Goal: Information Seeking & Learning: Learn about a topic

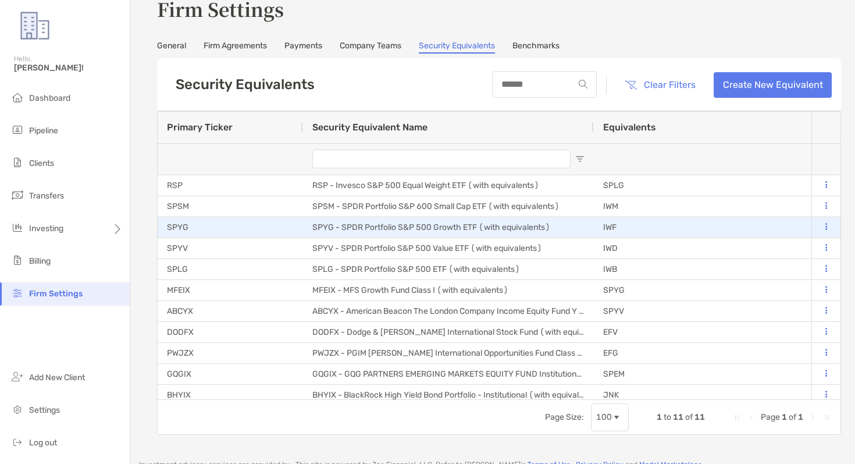
click at [825, 225] on icon at bounding box center [826, 227] width 2 height 8
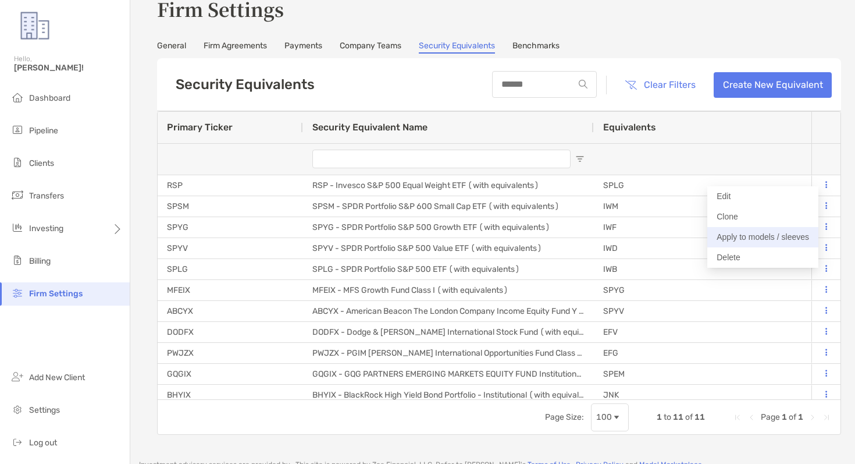
click at [736, 234] on button "Apply to models / sleeves" at bounding box center [762, 237] width 111 height 20
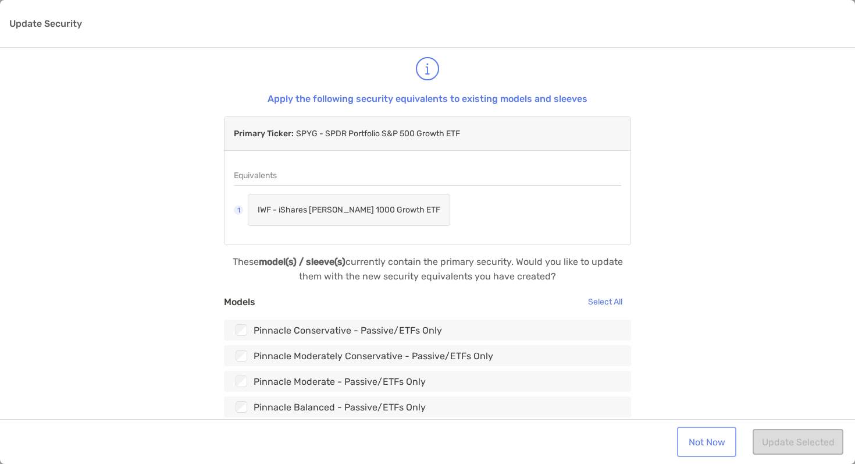
click at [689, 438] on link "Not Now" at bounding box center [706, 442] width 55 height 26
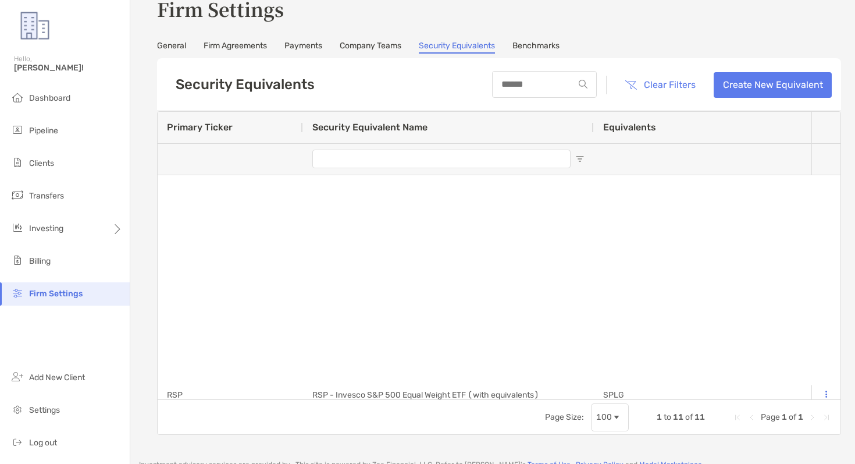
type input "**********"
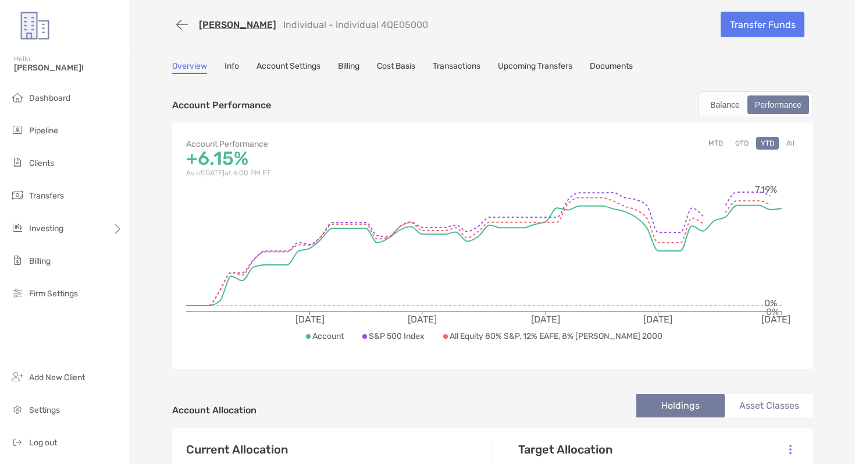
click at [396, 64] on link "Cost Basis" at bounding box center [396, 67] width 38 height 13
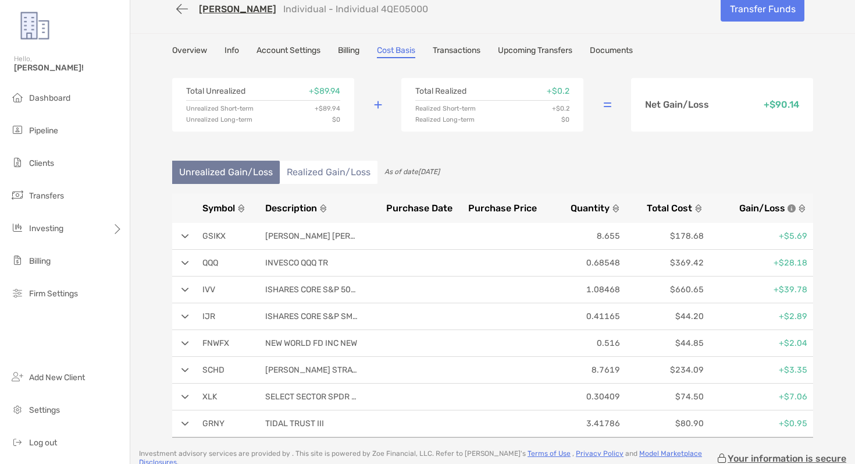
scroll to position [3, 0]
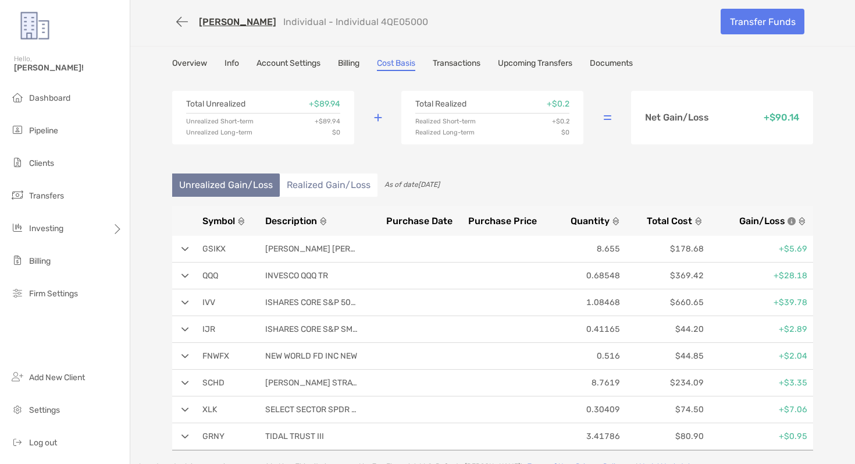
click at [354, 184] on li "Realized Gain/Loss" at bounding box center [329, 184] width 98 height 23
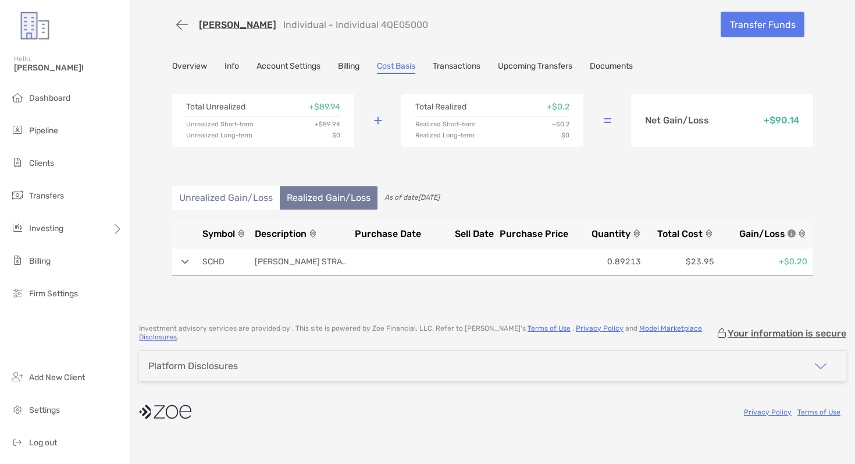
scroll to position [0, 0]
click at [265, 193] on li "Unrealized Gain/Loss" at bounding box center [226, 197] width 108 height 23
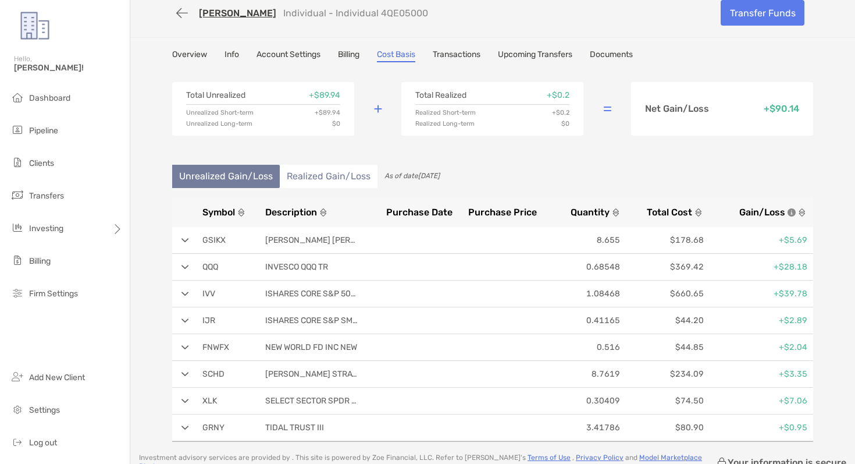
scroll to position [11, 0]
click at [195, 52] on link "Overview" at bounding box center [189, 56] width 35 height 13
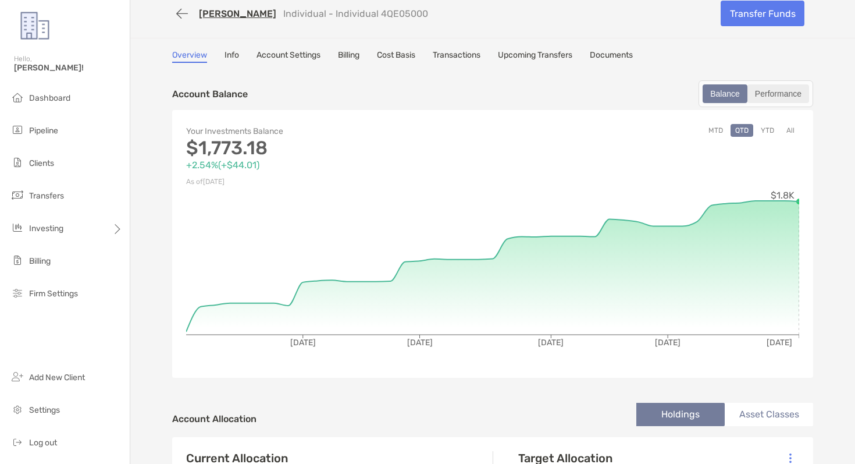
click at [767, 95] on div "Performance" at bounding box center [778, 94] width 59 height 16
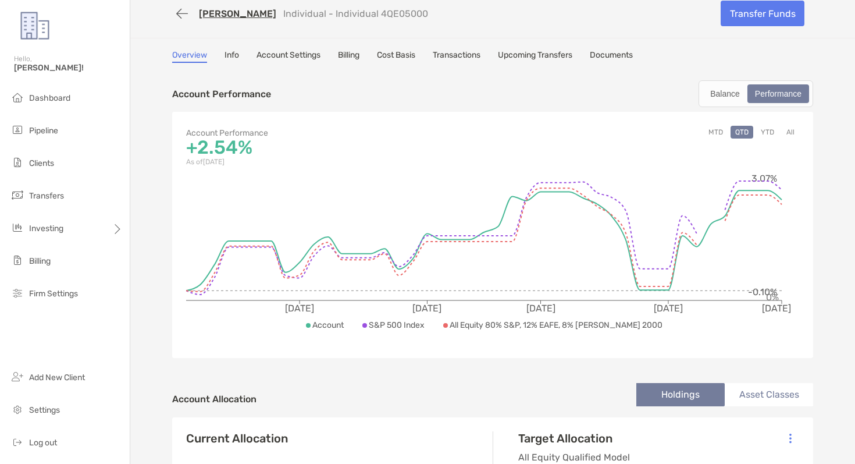
click at [761, 133] on button "YTD" at bounding box center [767, 132] width 23 height 13
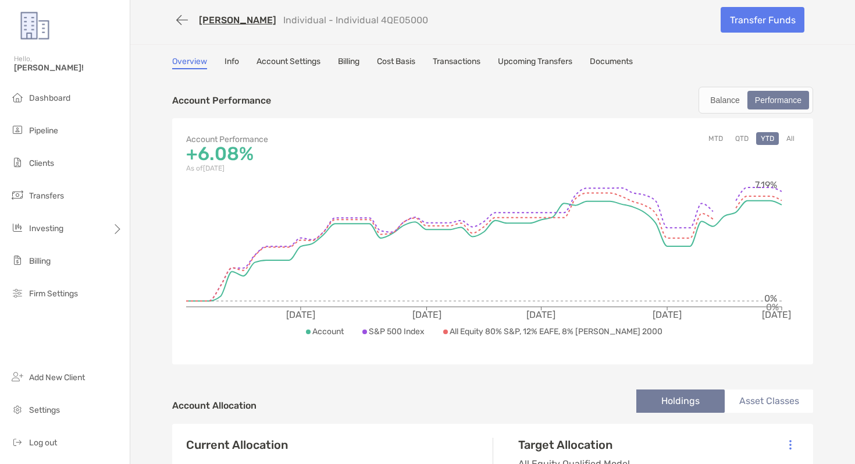
scroll to position [4, 0]
click at [415, 65] on link "Cost Basis" at bounding box center [396, 63] width 38 height 13
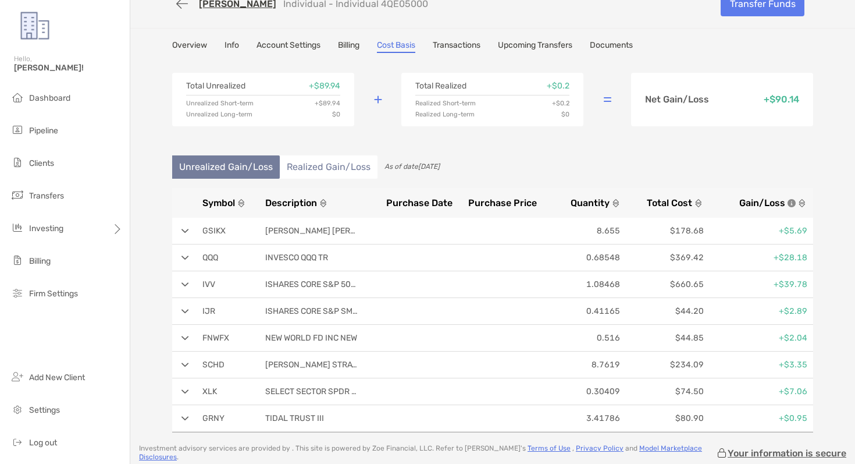
scroll to position [22, 0]
click at [345, 172] on li "Realized Gain/Loss" at bounding box center [329, 166] width 98 height 23
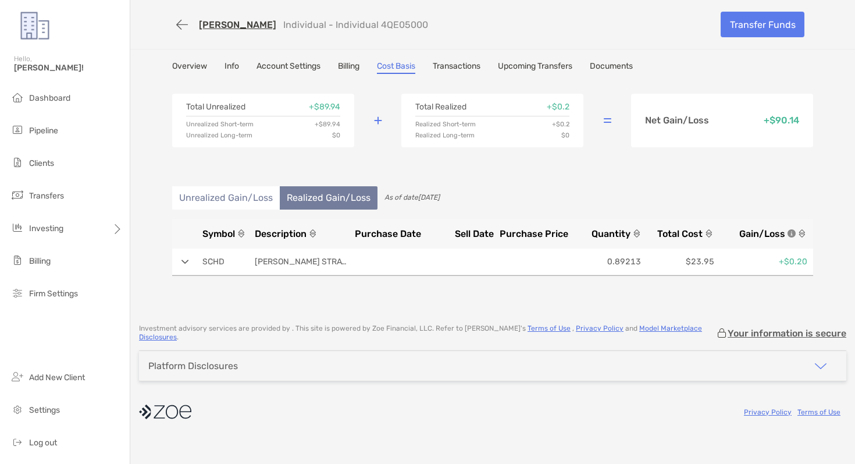
click at [211, 197] on li "Unrealized Gain/Loss" at bounding box center [226, 197] width 108 height 23
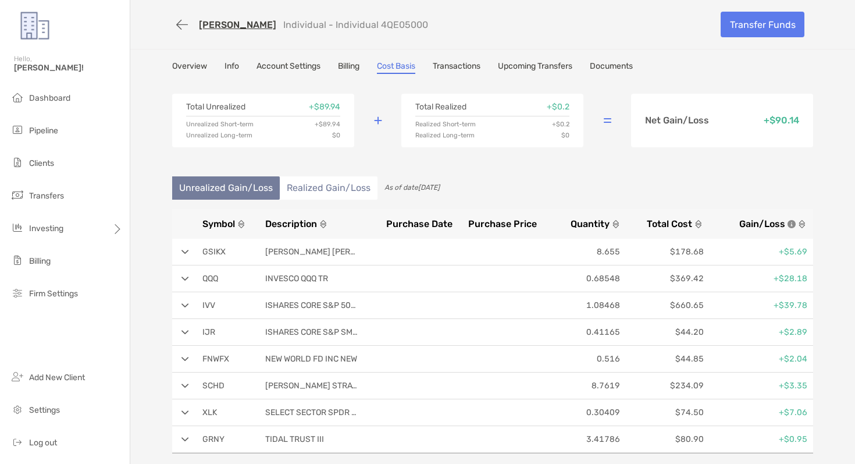
click at [186, 61] on link "Overview" at bounding box center [189, 67] width 35 height 13
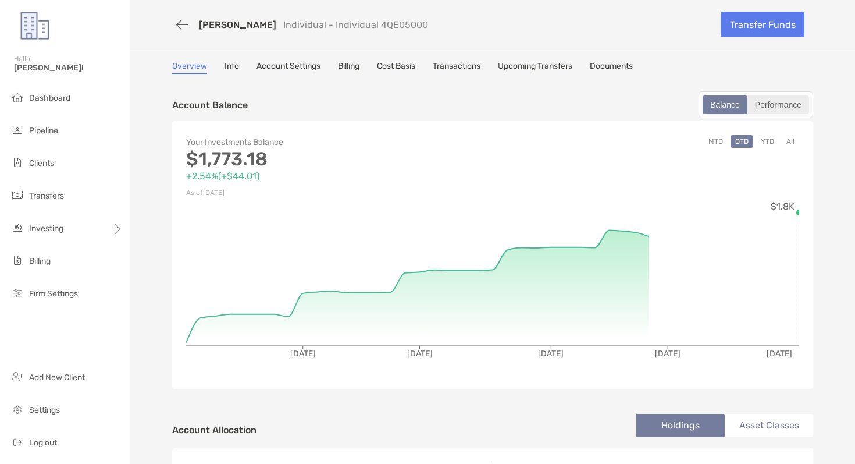
click at [779, 101] on div "Performance" at bounding box center [778, 105] width 59 height 16
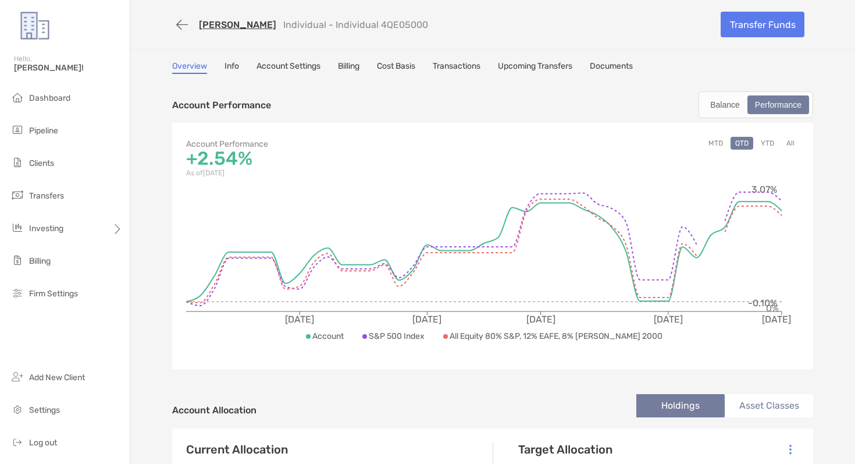
click at [446, 16] on div "Samuel Tenney Individual - Individual 4QE05000" at bounding box center [442, 25] width 540 height 22
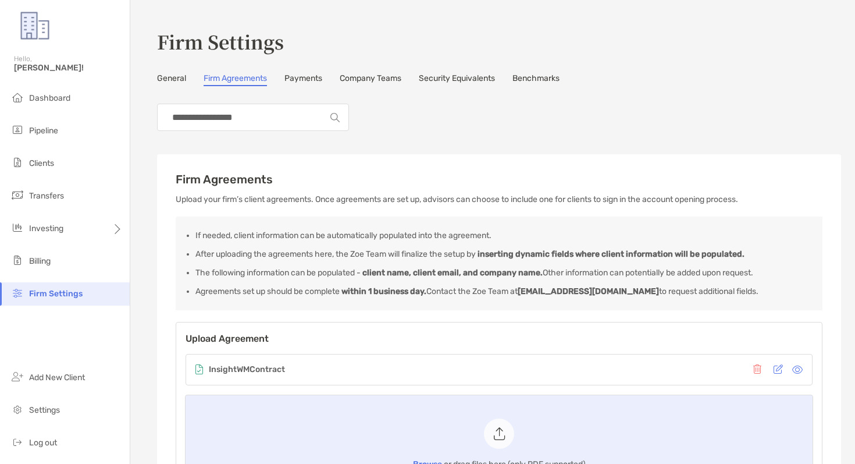
click at [800, 369] on icon at bounding box center [797, 369] width 10 height 9
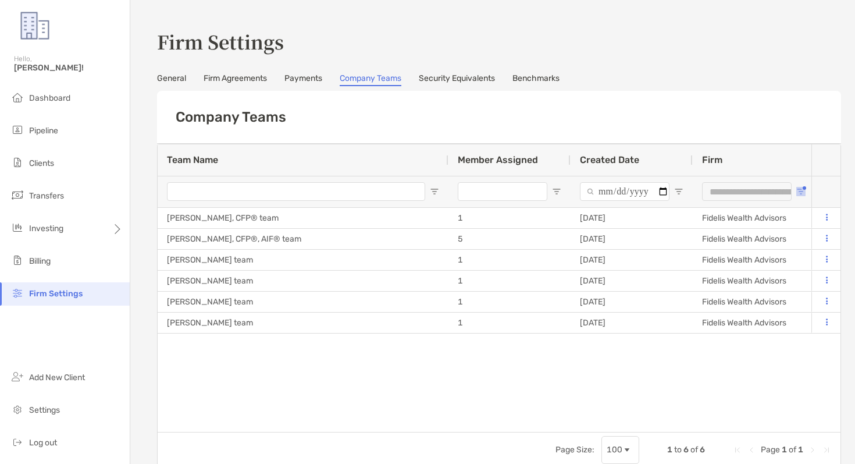
click at [803, 188] on button "Open Filter Menu" at bounding box center [800, 191] width 9 height 9
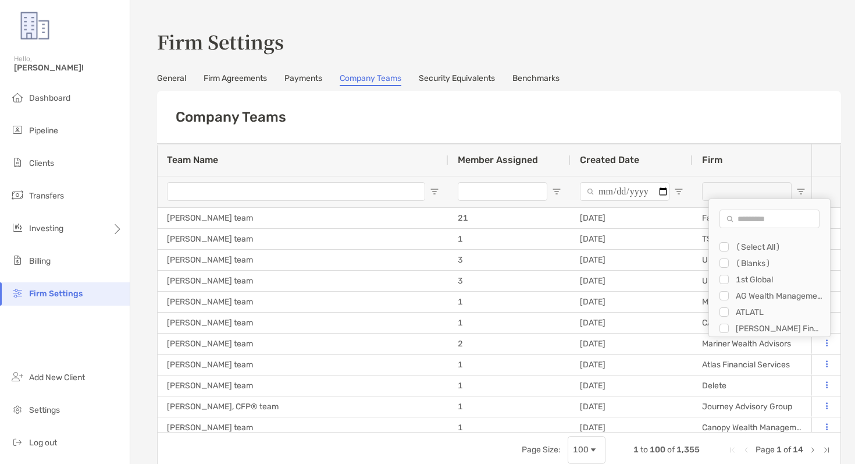
type input "***"
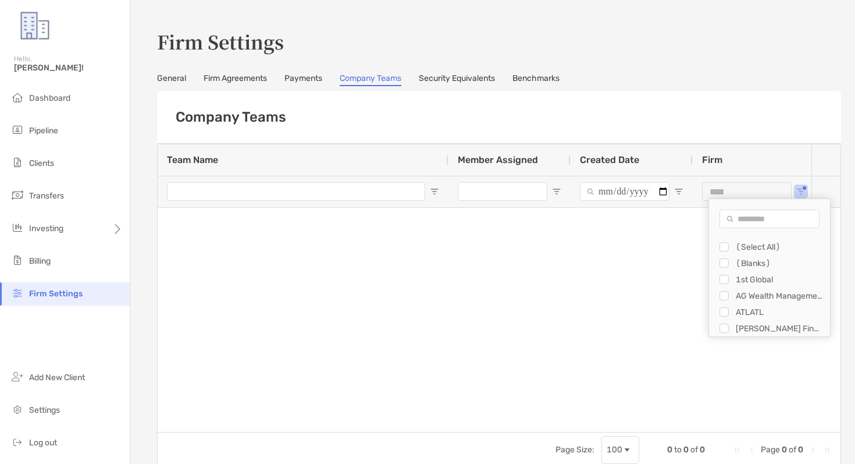
click at [738, 225] on input "Search filter values" at bounding box center [770, 218] width 100 height 19
type input "****"
type input "**********"
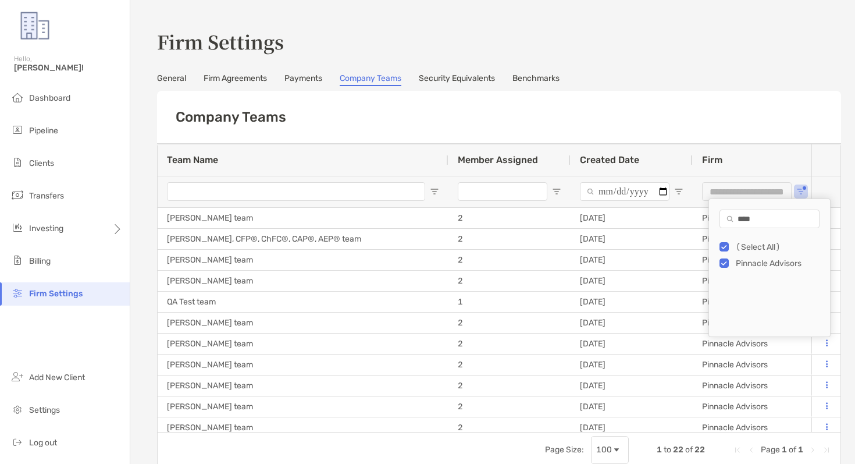
click at [666, 117] on div "Company Teams" at bounding box center [499, 117] width 684 height 53
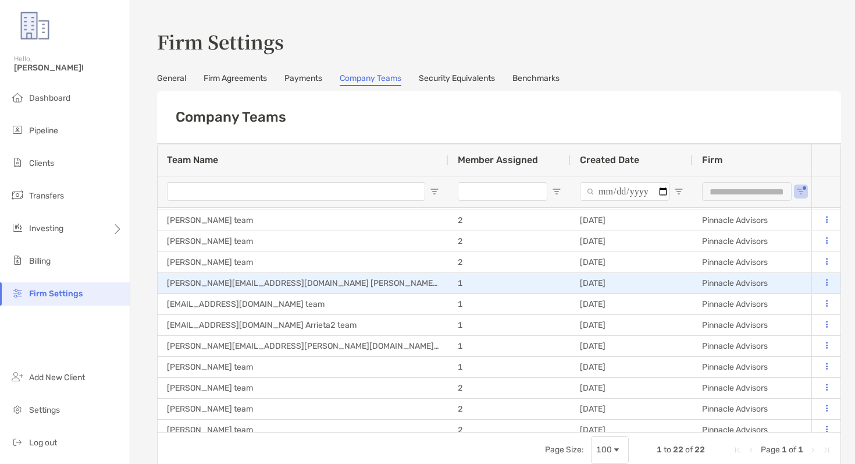
scroll to position [224, 0]
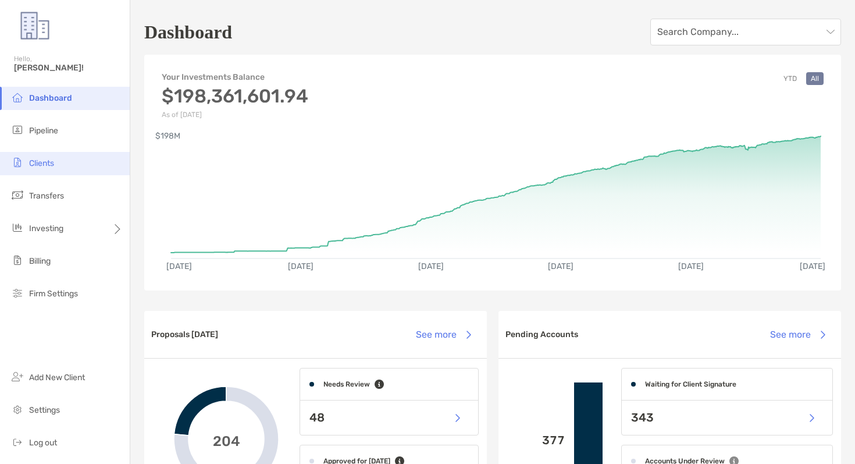
click at [92, 162] on li "Clients" at bounding box center [65, 163] width 130 height 23
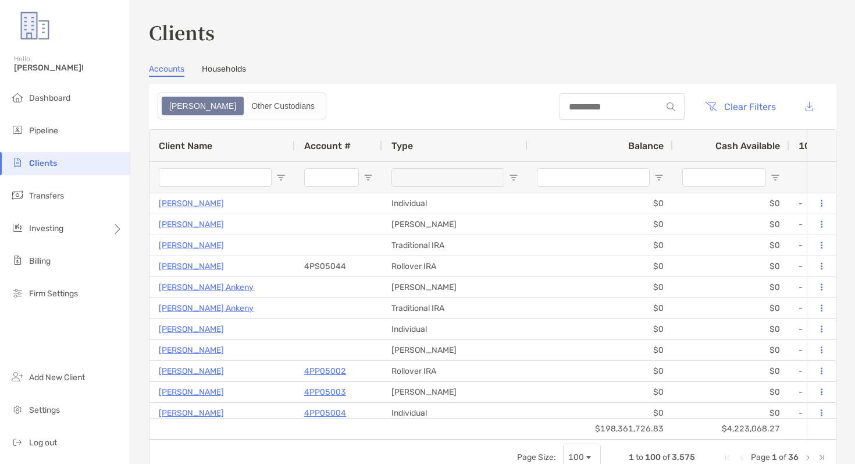
type input "******"
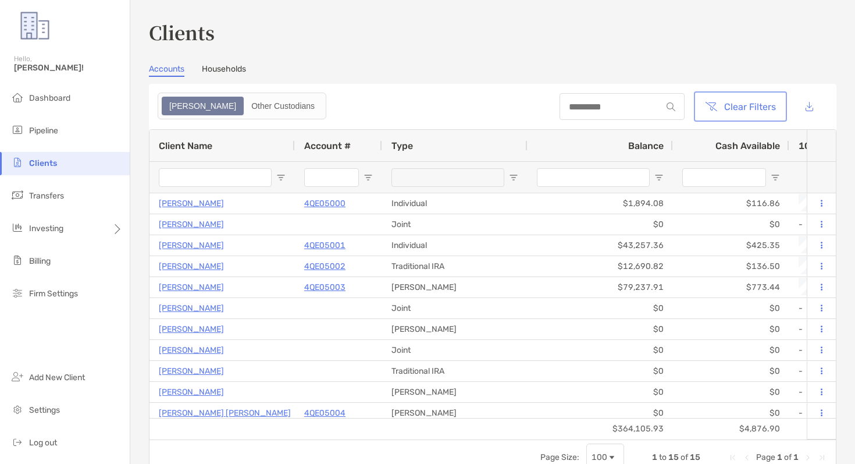
click at [724, 101] on button "Clear Filters" at bounding box center [740, 107] width 88 height 26
